Goal: Transaction & Acquisition: Download file/media

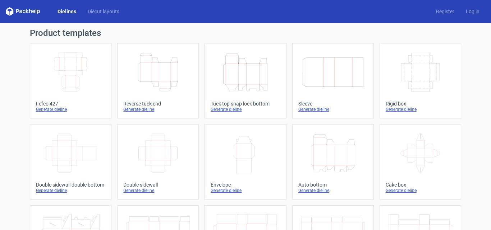
click at [263, 76] on icon "Height Depth Width" at bounding box center [245, 72] width 64 height 40
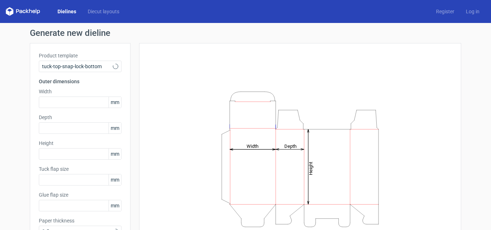
type input "15"
type input "10"
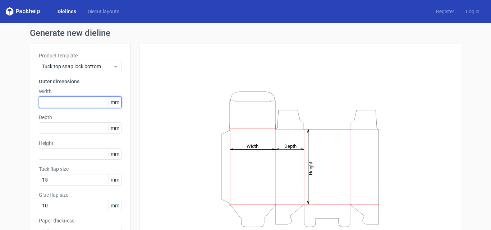
click at [70, 101] on input "text" at bounding box center [80, 103] width 83 height 12
type input "216"
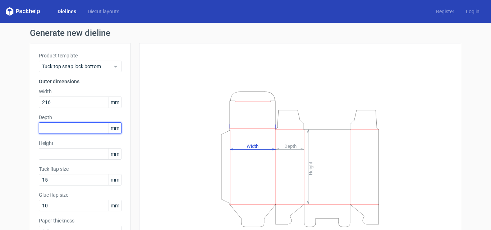
click at [70, 127] on input "text" at bounding box center [80, 129] width 83 height 12
type input "90"
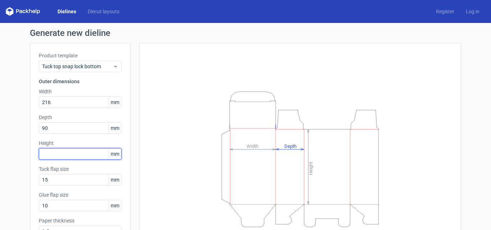
click at [68, 156] on input "text" at bounding box center [80, 154] width 83 height 12
type input "105"
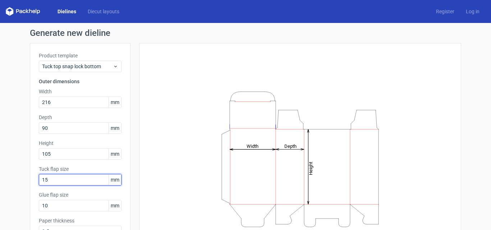
click at [84, 179] on input "15" at bounding box center [80, 180] width 83 height 12
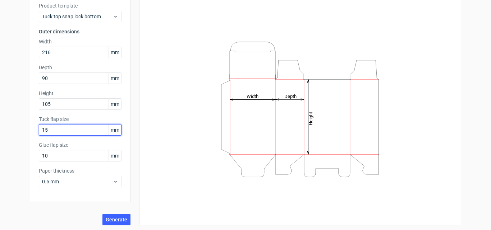
scroll to position [51, 0]
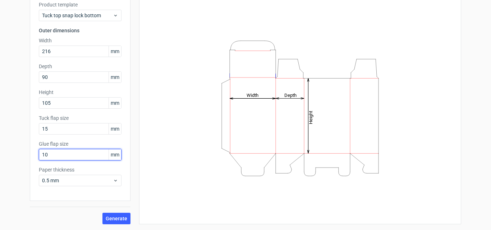
drag, startPoint x: 70, startPoint y: 156, endPoint x: 30, endPoint y: 161, distance: 39.8
click at [30, 161] on div "Product template Tuck top snap lock bottom Outer dimensions Width 216 mm Depth …" at bounding box center [80, 96] width 101 height 209
type input "15"
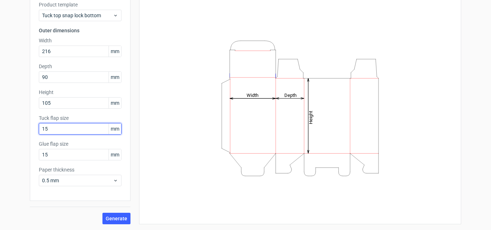
click at [63, 127] on input "15" at bounding box center [80, 129] width 83 height 12
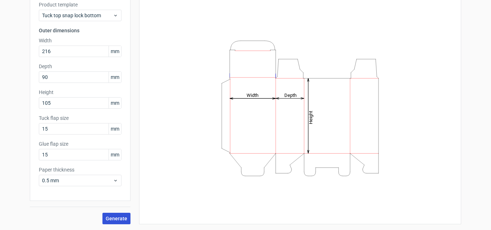
click at [120, 216] on span "Generate" at bounding box center [117, 218] width 22 height 5
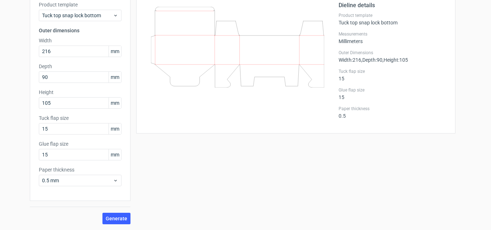
scroll to position [15, 0]
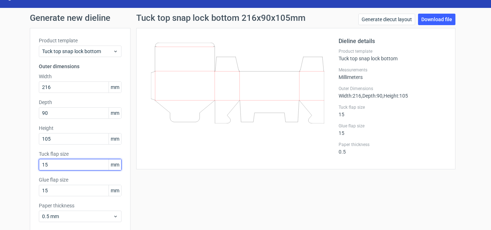
drag, startPoint x: 54, startPoint y: 167, endPoint x: 31, endPoint y: 166, distance: 22.6
click at [31, 166] on div "Product template Tuck top snap lock bottom Outer dimensions Width 216 mm Depth …" at bounding box center [80, 132] width 101 height 209
type input "20"
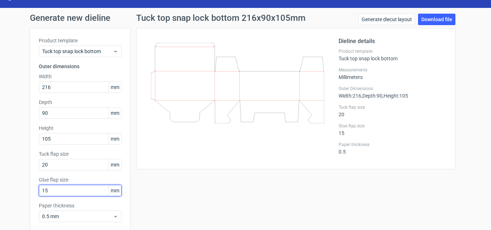
click at [89, 190] on input "15" at bounding box center [80, 191] width 83 height 12
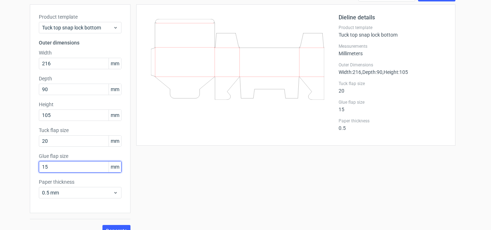
scroll to position [51, 0]
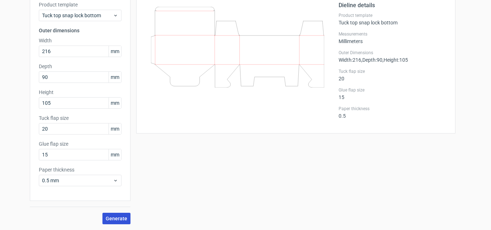
click at [117, 220] on span "Generate" at bounding box center [117, 218] width 22 height 5
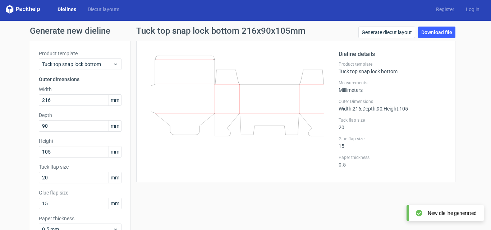
scroll to position [0, 0]
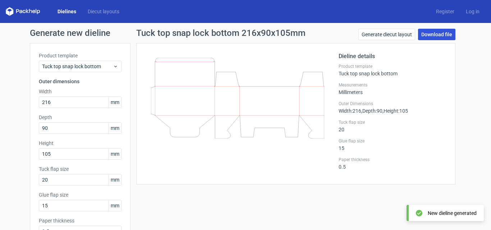
click at [434, 33] on link "Download file" at bounding box center [436, 35] width 37 height 12
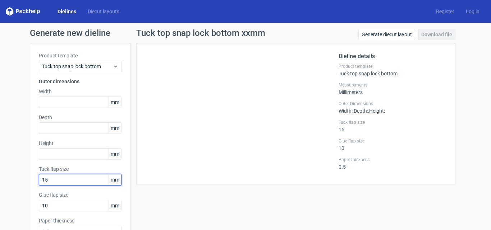
drag, startPoint x: 54, startPoint y: 182, endPoint x: 34, endPoint y: 179, distance: 20.6
click at [34, 179] on div "Product template Tuck top snap lock bottom Outer dimensions Width mm Depth mm H…" at bounding box center [80, 147] width 101 height 209
type input "20"
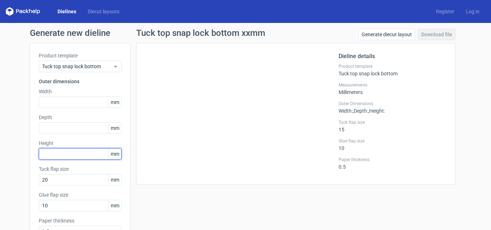
click at [60, 157] on input "text" at bounding box center [80, 154] width 83 height 12
type input "133"
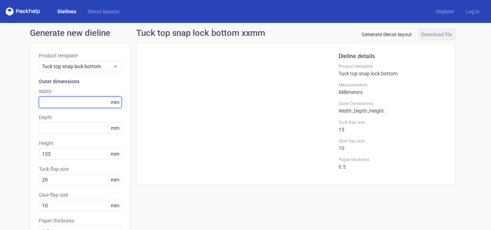
click at [71, 101] on input "text" at bounding box center [80, 103] width 83 height 12
type input "216"
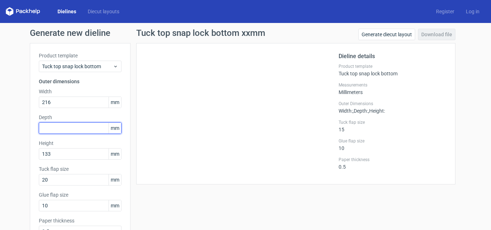
click at [61, 130] on input "text" at bounding box center [80, 129] width 83 height 12
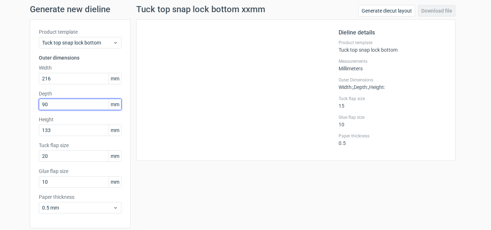
scroll to position [51, 0]
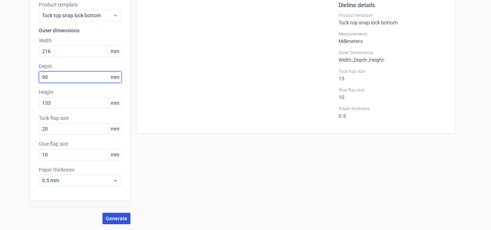
type input "90"
click at [115, 216] on span "Generate" at bounding box center [117, 218] width 22 height 5
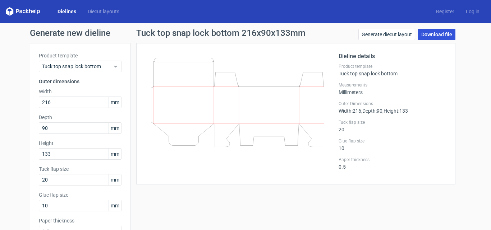
click at [430, 34] on link "Download file" at bounding box center [436, 35] width 37 height 12
